Goal: Navigation & Orientation: Understand site structure

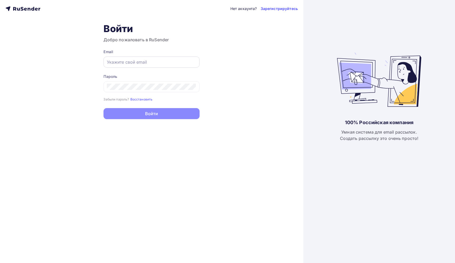
click at [140, 63] on input "text" at bounding box center [151, 62] width 89 height 6
type input "[EMAIL_ADDRESS][DOMAIN_NAME]"
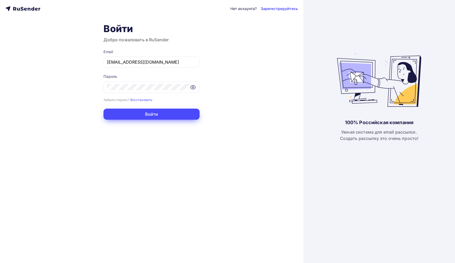
click at [149, 112] on button "Войти" at bounding box center [151, 114] width 96 height 11
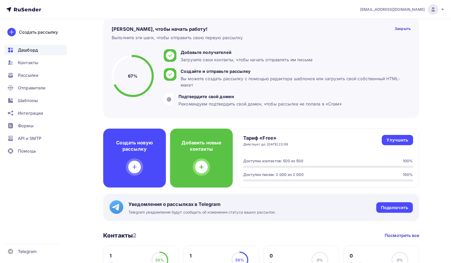
scroll to position [30, 0]
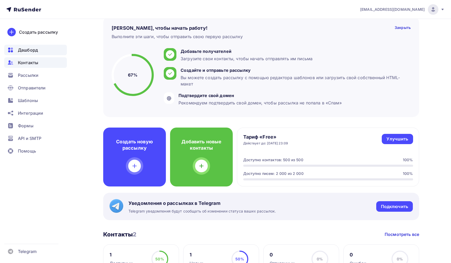
click at [30, 64] on span "Контакты" at bounding box center [28, 62] width 20 height 6
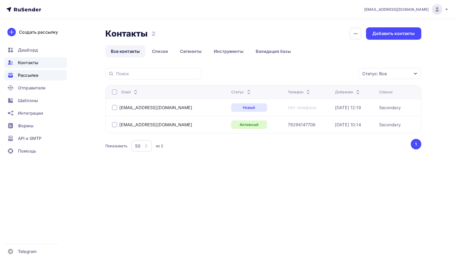
click at [36, 75] on span "Рассылки" at bounding box center [28, 75] width 21 height 6
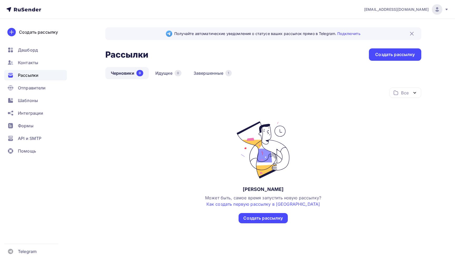
click at [413, 34] on img at bounding box center [412, 34] width 6 height 6
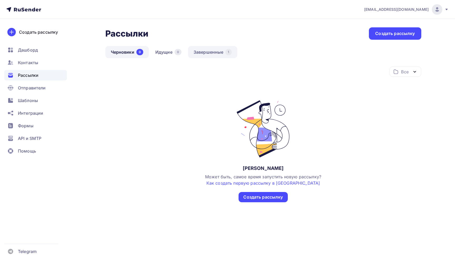
click at [217, 55] on link "Завершенные 1" at bounding box center [212, 52] width 49 height 12
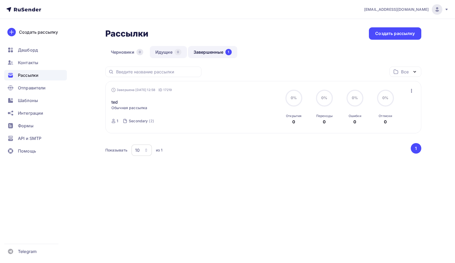
click at [166, 53] on link "Идущие 0" at bounding box center [168, 52] width 37 height 12
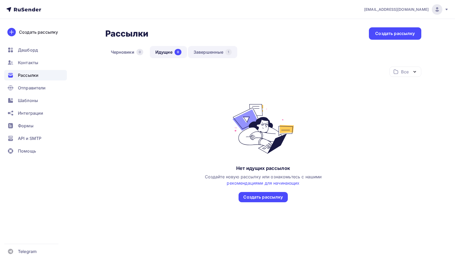
click at [209, 53] on link "Завершенные 1" at bounding box center [212, 52] width 49 height 12
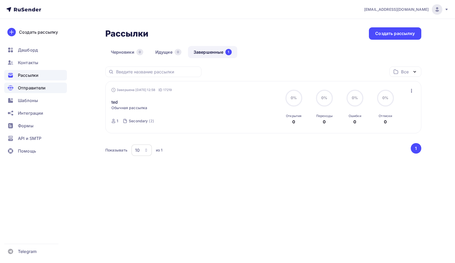
click at [32, 88] on span "Отправители" at bounding box center [32, 88] width 28 height 6
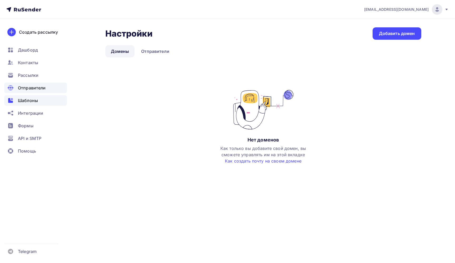
click at [34, 96] on div "Шаблоны" at bounding box center [35, 100] width 63 height 11
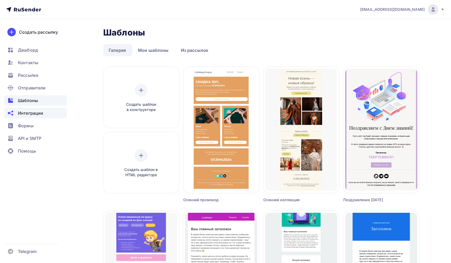
click at [36, 113] on span "Интеграции" at bounding box center [30, 113] width 25 height 6
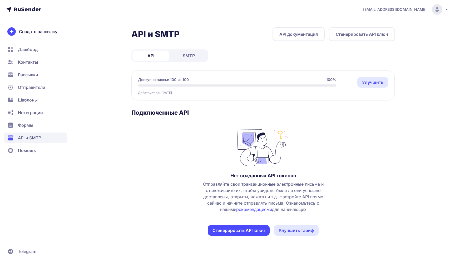
click at [193, 57] on span "SMTP" at bounding box center [189, 56] width 12 height 6
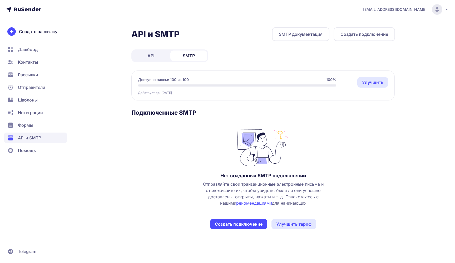
click at [152, 57] on span "API" at bounding box center [150, 56] width 7 height 6
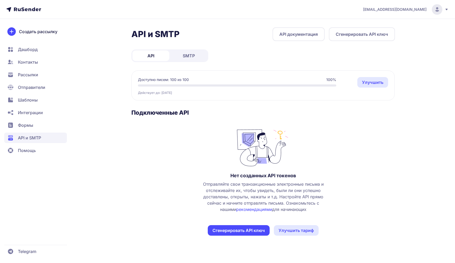
click at [189, 54] on span "SMTP" at bounding box center [189, 56] width 12 height 6
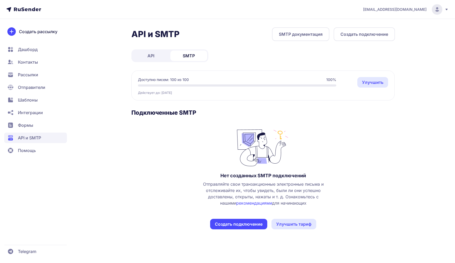
click at [28, 152] on span "Помощь" at bounding box center [27, 150] width 18 height 6
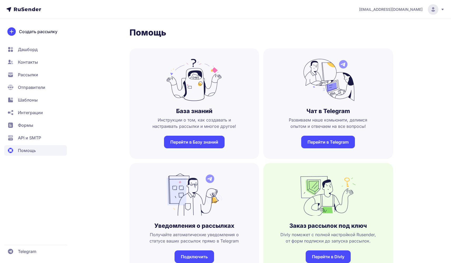
click at [32, 51] on span "Дашборд" at bounding box center [28, 49] width 20 height 6
